Goal: Task Accomplishment & Management: Complete application form

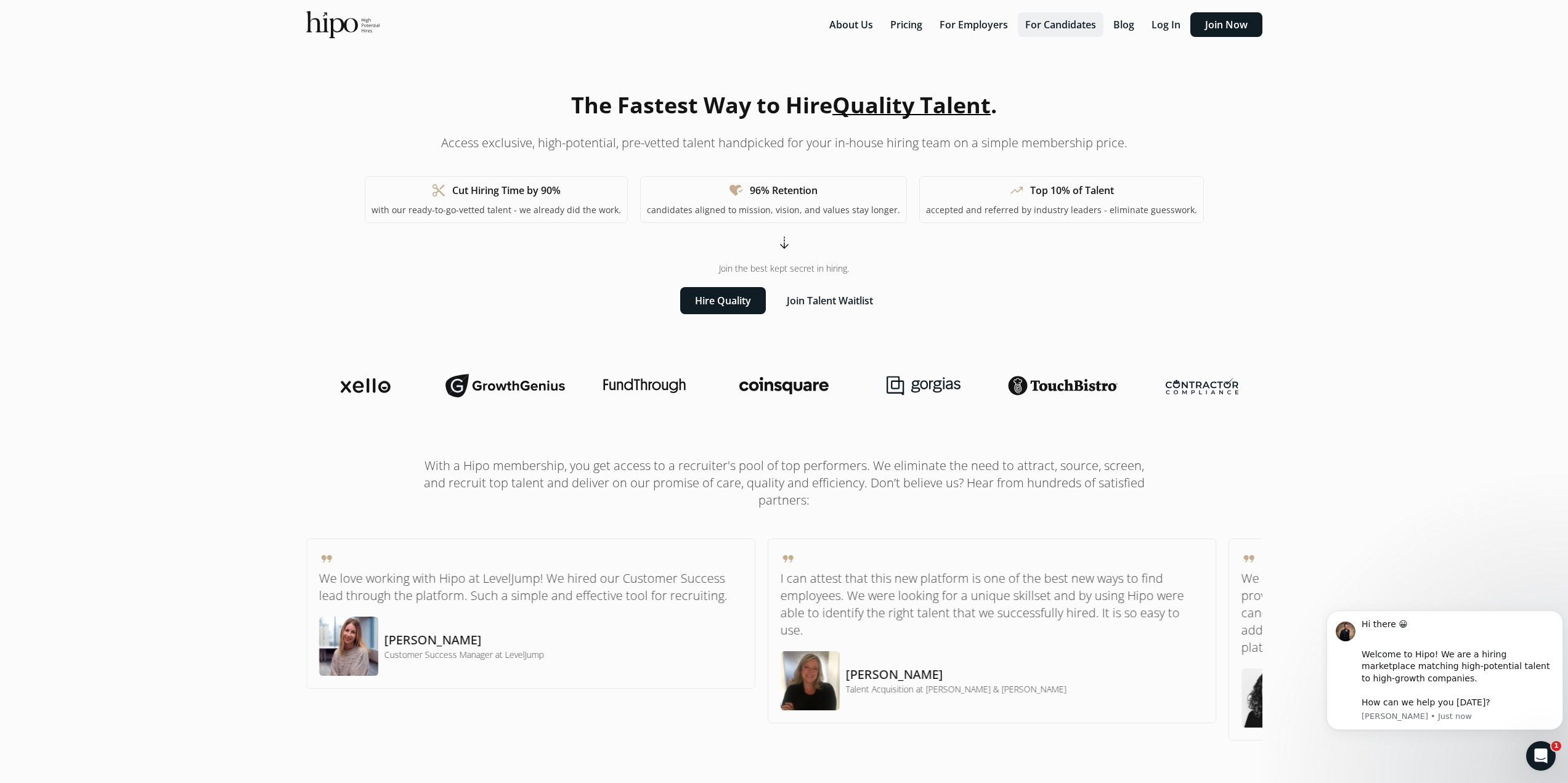
click at [1074, 24] on button "For Candidates" at bounding box center [1060, 24] width 85 height 24
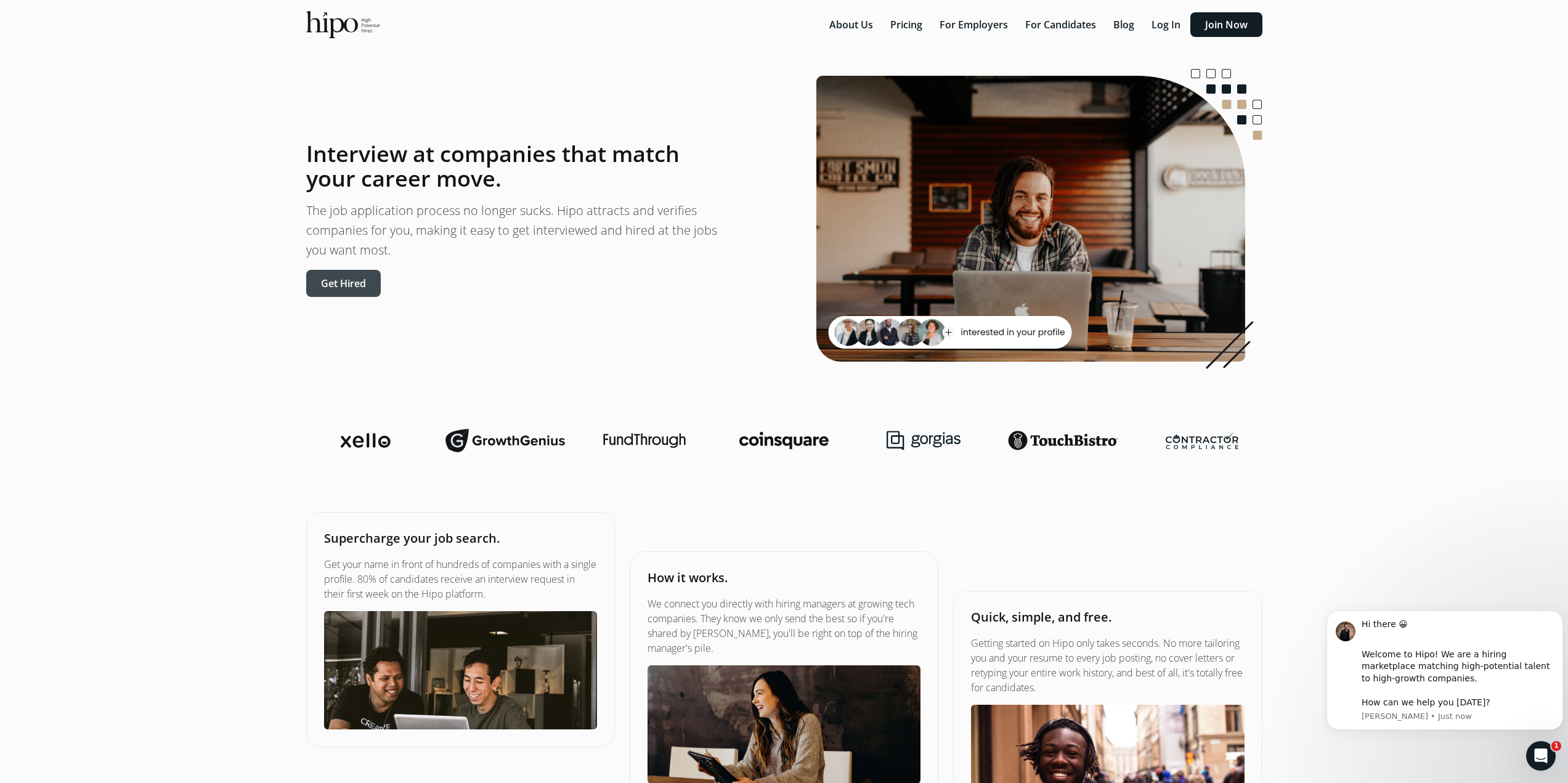
click at [355, 285] on button "Get Hired" at bounding box center [343, 283] width 74 height 27
